Goal: Information Seeking & Learning: Learn about a topic

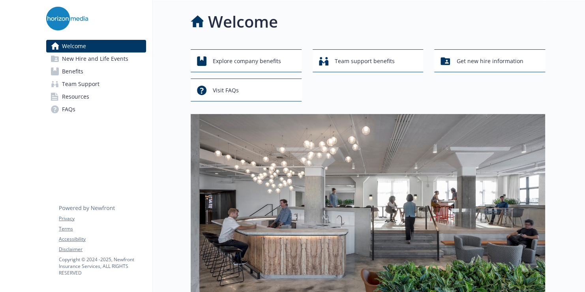
click at [101, 77] on link "Benefits" at bounding box center [96, 71] width 100 height 13
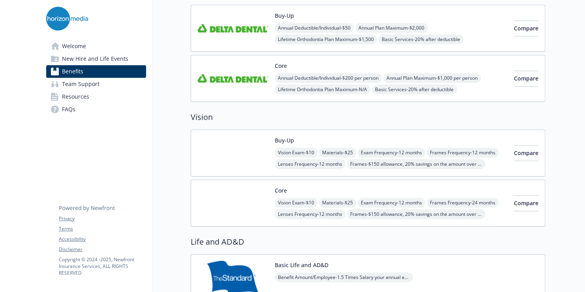
scroll to position [316, 0]
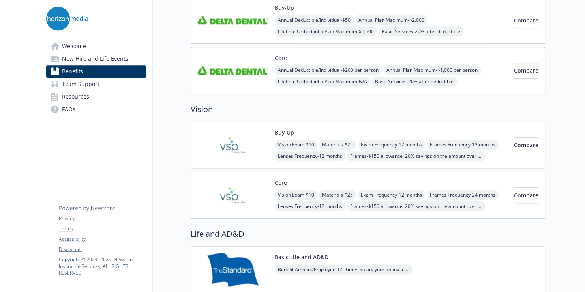
click at [240, 147] on img at bounding box center [232, 145] width 71 height 34
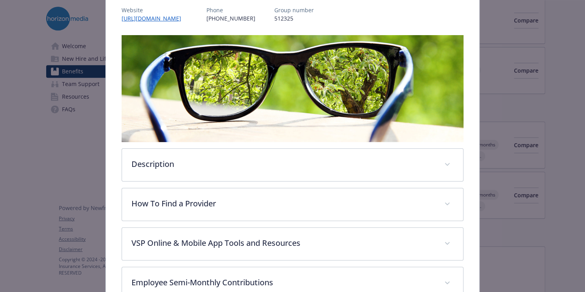
scroll to position [103, 0]
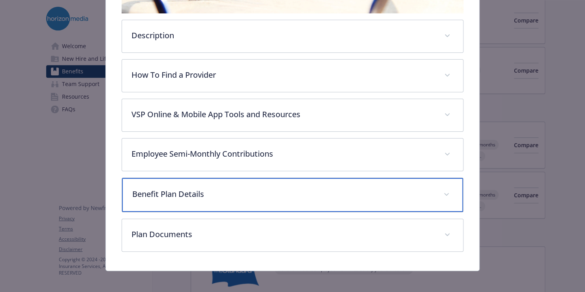
click at [259, 191] on p "Benefit Plan Details" at bounding box center [282, 194] width 301 height 12
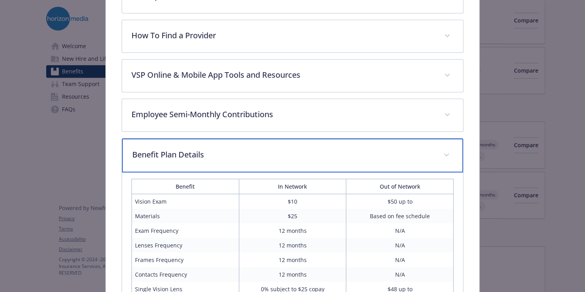
scroll to position [305, 0]
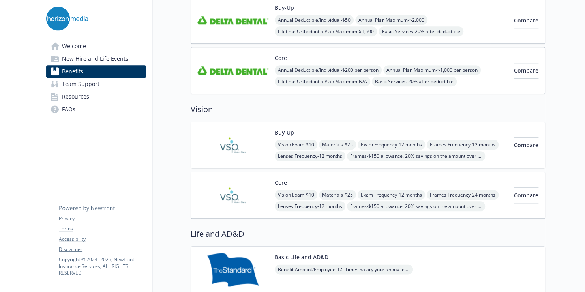
click at [229, 140] on img at bounding box center [232, 145] width 71 height 34
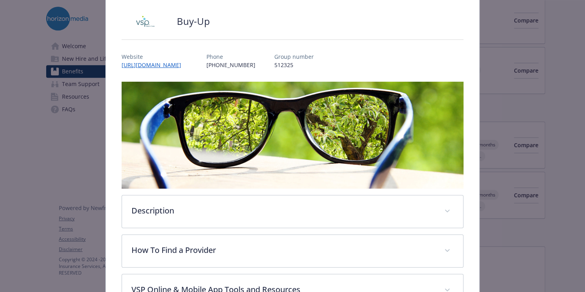
scroll to position [142, 0]
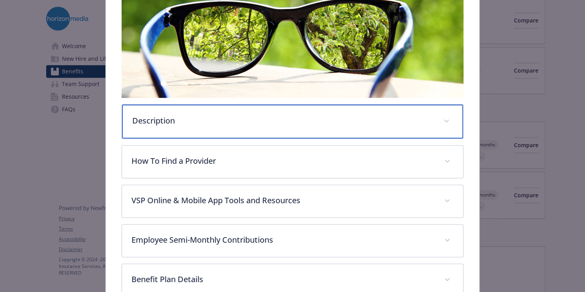
click at [231, 130] on div "Description" at bounding box center [292, 122] width 341 height 34
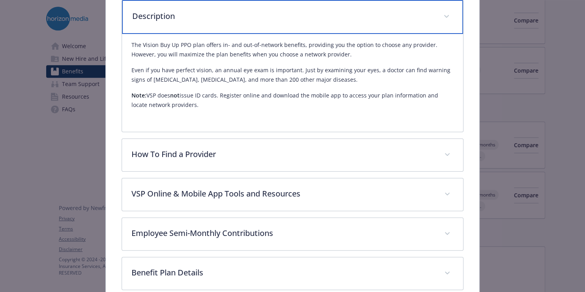
scroll to position [260, 0]
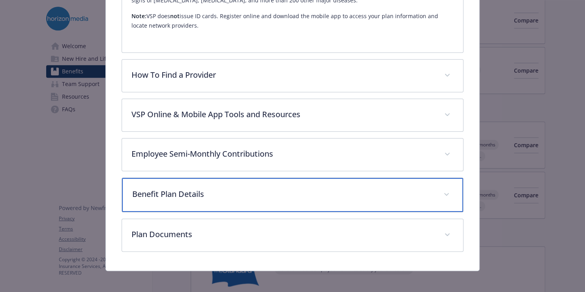
click at [276, 194] on p "Benefit Plan Details" at bounding box center [282, 194] width 301 height 12
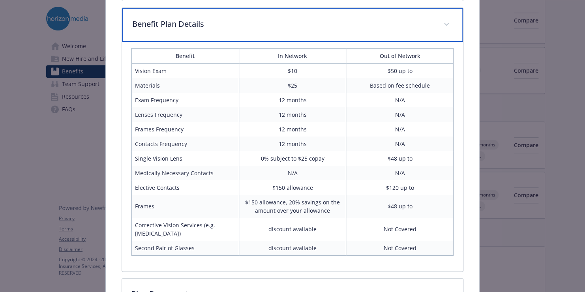
scroll to position [476, 0]
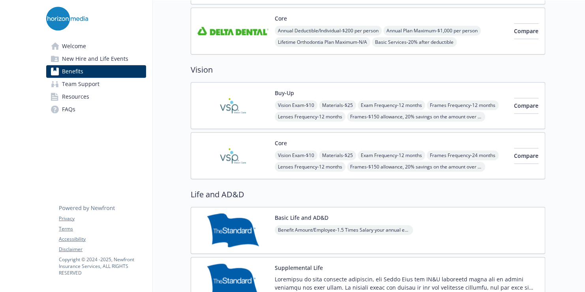
click at [388, 133] on div "Core Vision Exam - $10 Materials - $25 Exam Frequency - 12 months Frames Freque…" at bounding box center [367, 155] width 354 height 47
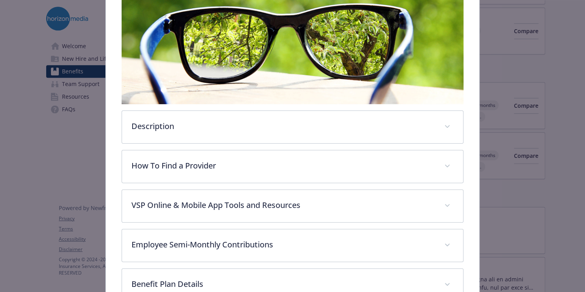
scroll to position [142, 0]
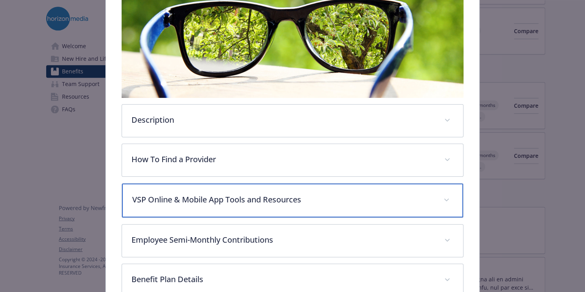
click at [215, 189] on div "VSP Online & Mobile App Tools and Resources" at bounding box center [292, 200] width 341 height 34
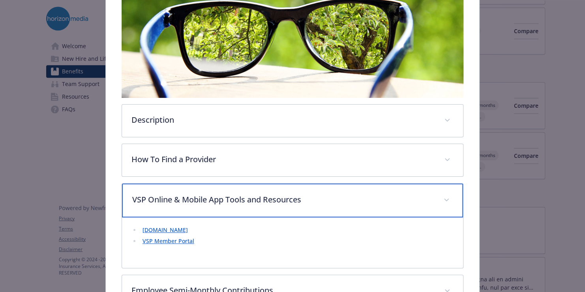
click at [251, 202] on p "VSP Online & Mobile App Tools and Resources" at bounding box center [282, 200] width 301 height 12
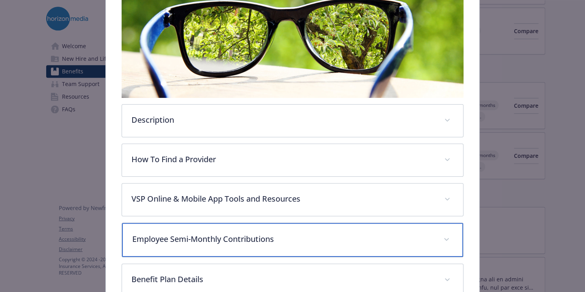
click at [250, 244] on div "Employee Semi-Monthly Contributions" at bounding box center [292, 240] width 341 height 34
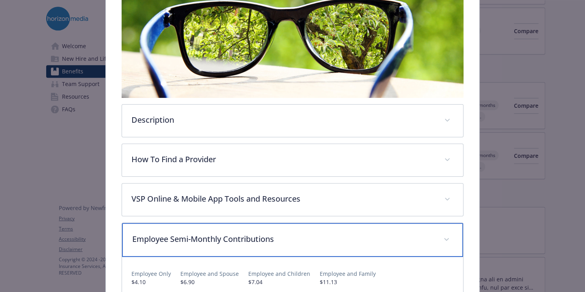
scroll to position [221, 0]
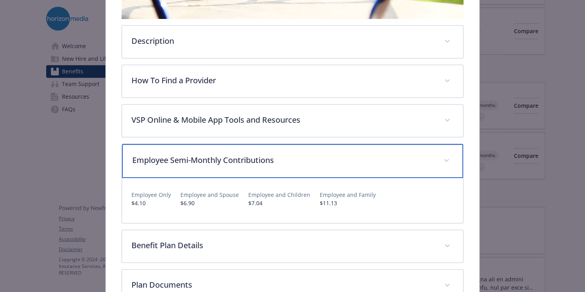
click at [285, 160] on p "Employee Semi-Monthly Contributions" at bounding box center [282, 160] width 301 height 12
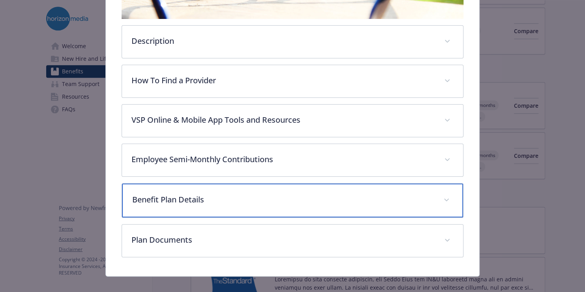
click at [253, 199] on p "Benefit Plan Details" at bounding box center [282, 200] width 301 height 12
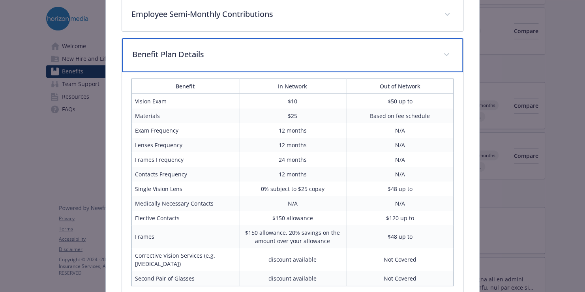
scroll to position [379, 0]
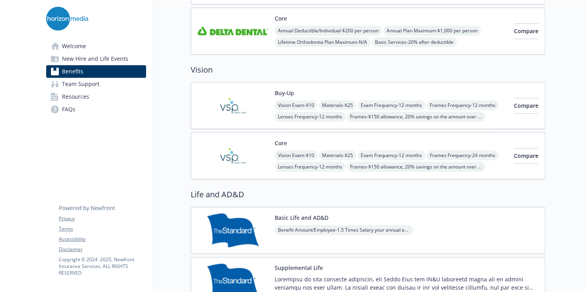
click at [332, 91] on div "Buy-Up Vision Exam - $10 Materials - $25 Exam Frequency - 12 months Frames Freq…" at bounding box center [391, 106] width 233 height 34
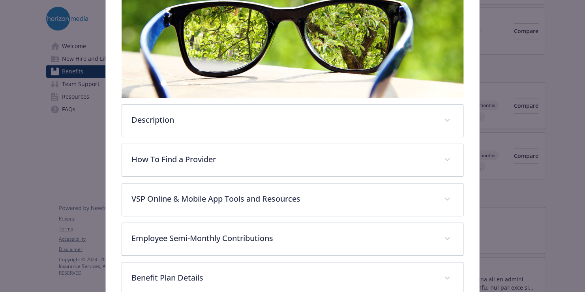
scroll to position [226, 0]
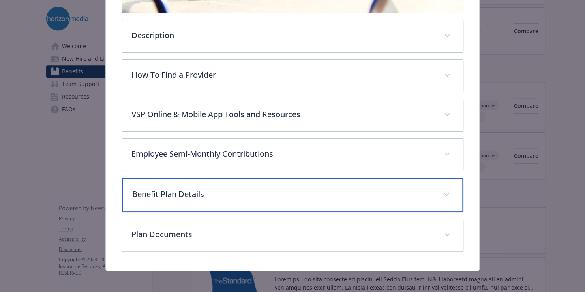
click at [278, 181] on div "Benefit Plan Details" at bounding box center [292, 195] width 341 height 34
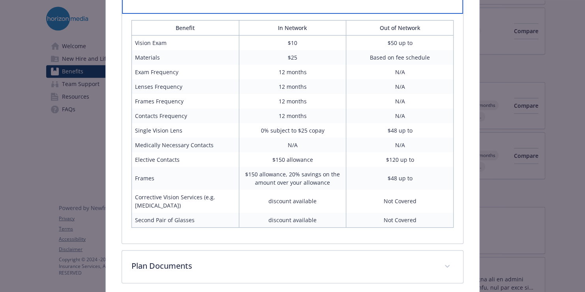
scroll to position [457, 0]
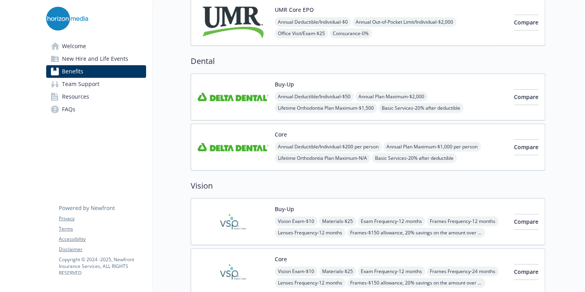
scroll to position [197, 0]
